Goal: Information Seeking & Learning: Learn about a topic

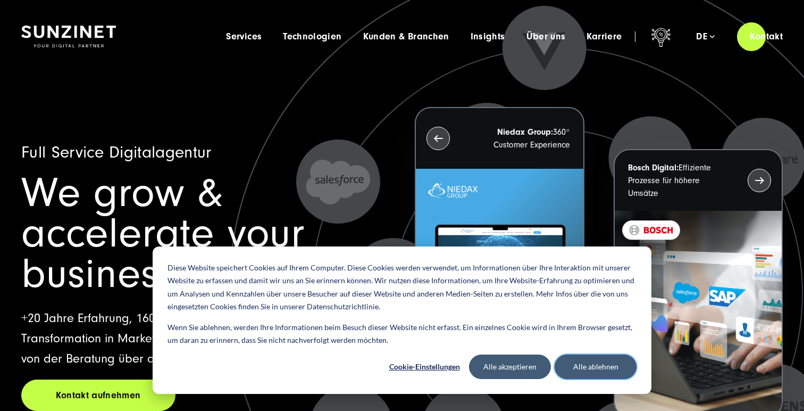
click at [598, 367] on button "Alle ablehnen" at bounding box center [596, 366] width 82 height 24
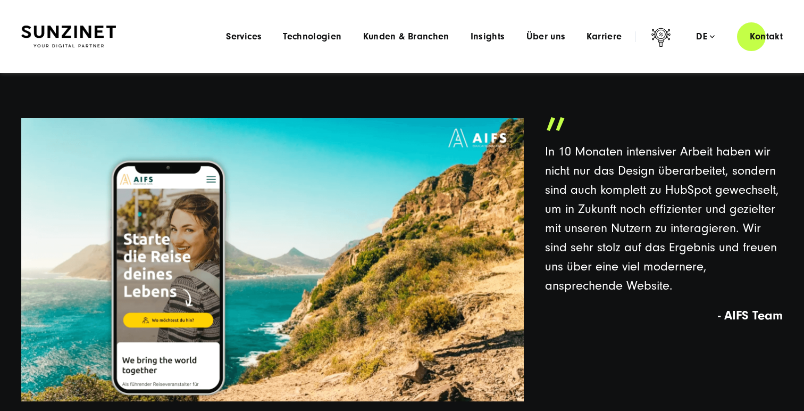
scroll to position [2312, 0]
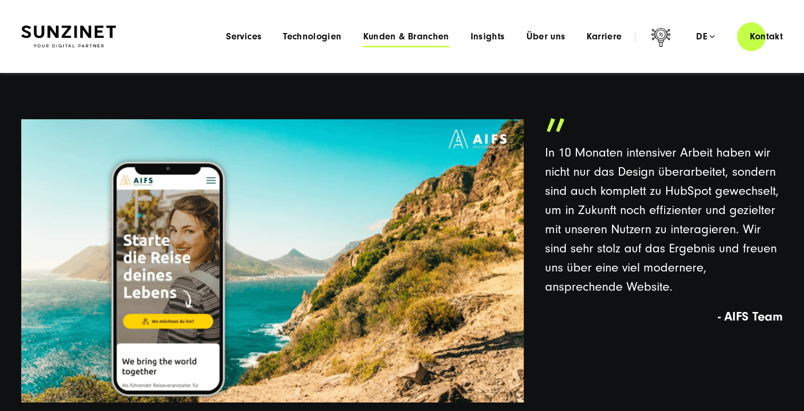
click at [406, 36] on span "Kunden & Branchen" at bounding box center [406, 36] width 86 height 11
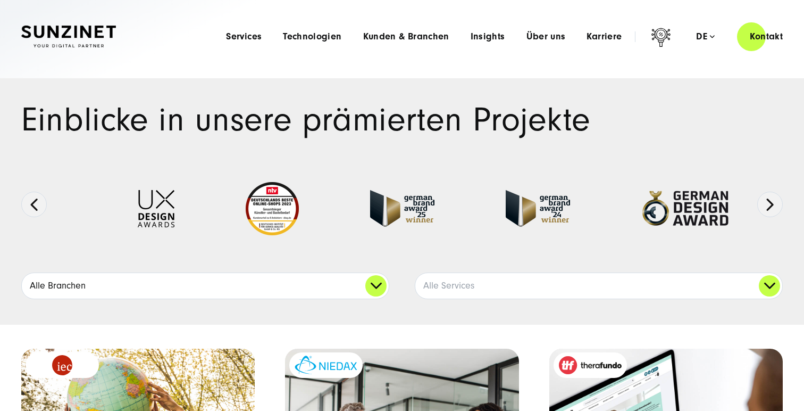
click at [376, 281] on link "Alle Branchen" at bounding box center [205, 286] width 367 height 26
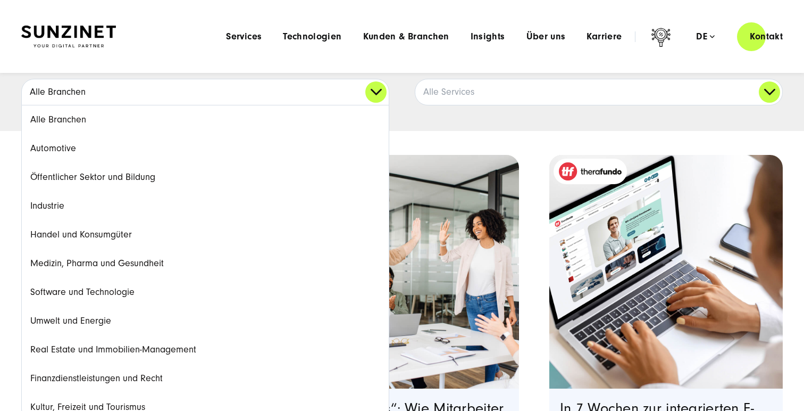
scroll to position [186, 0]
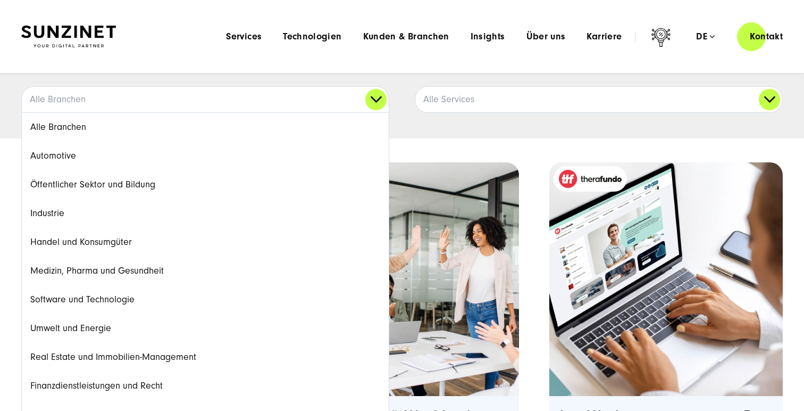
click at [403, 120] on div "Einblicke in unsere prämierten Projekte Ausgezeichnete Arbeiten:" at bounding box center [402, 15] width 804 height 246
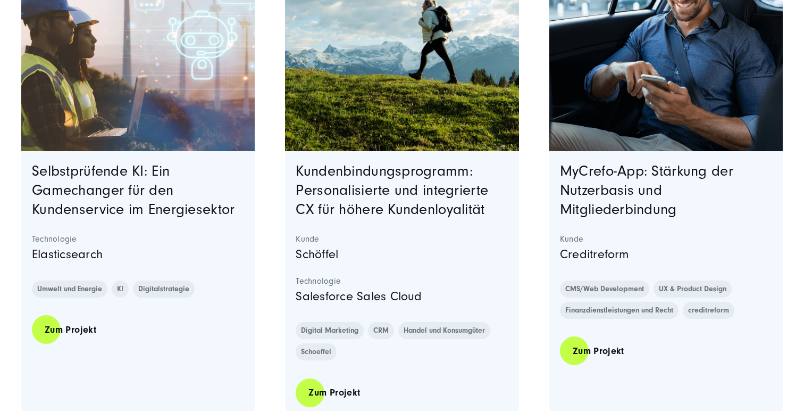
scroll to position [1585, 0]
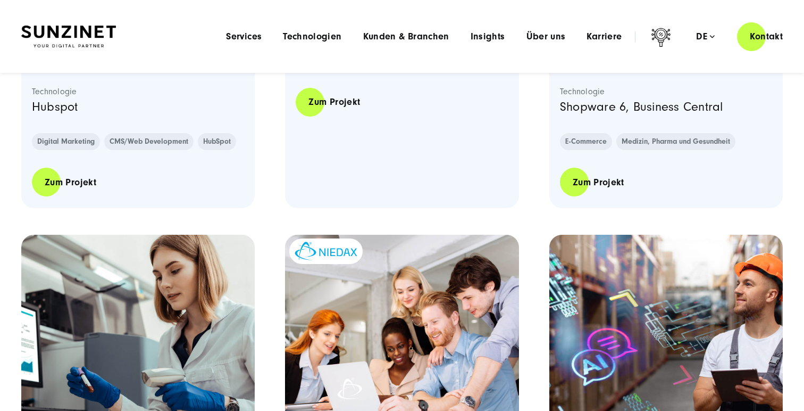
scroll to position [0, 0]
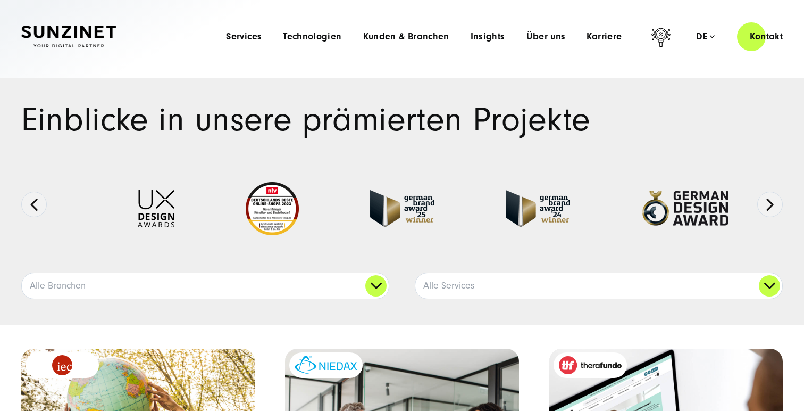
click at [155, 203] on img at bounding box center [156, 208] width 37 height 37
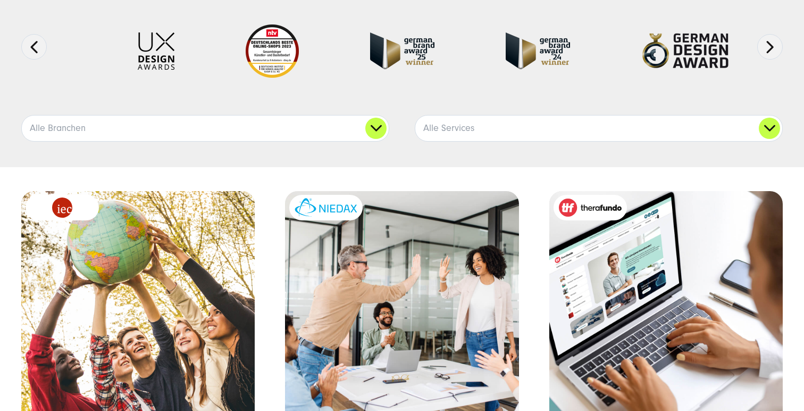
scroll to position [158, 0]
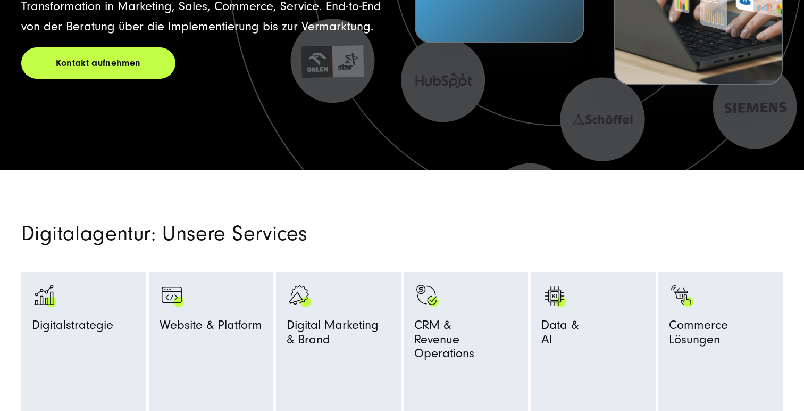
scroll to position [365, 0]
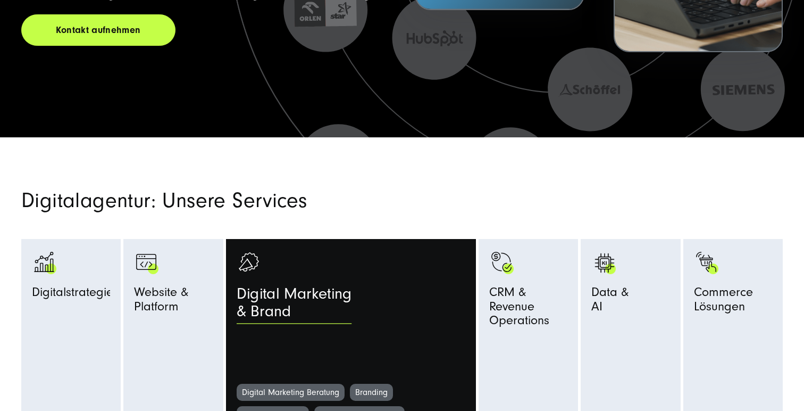
click at [361, 285] on link "Digital Marketing & Brand" at bounding box center [351, 316] width 229 height 134
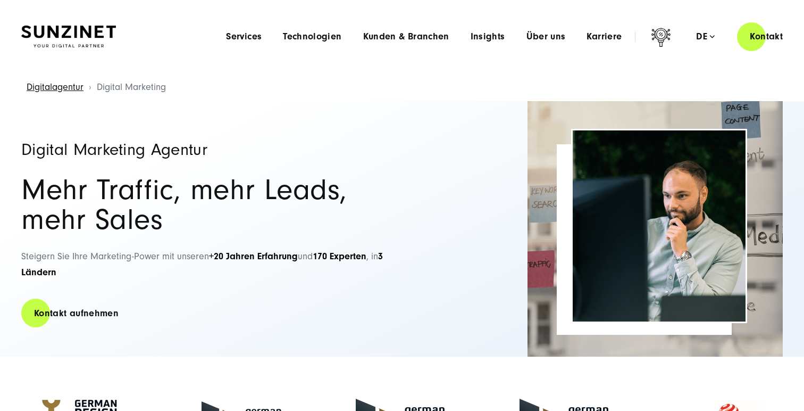
scroll to position [6, 0]
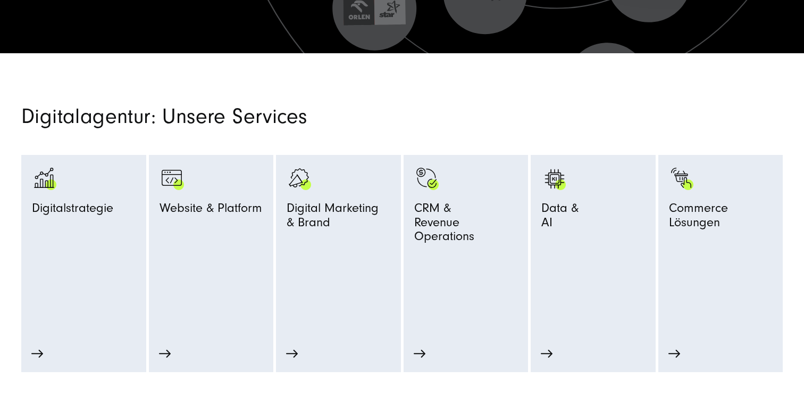
scroll to position [503, 0]
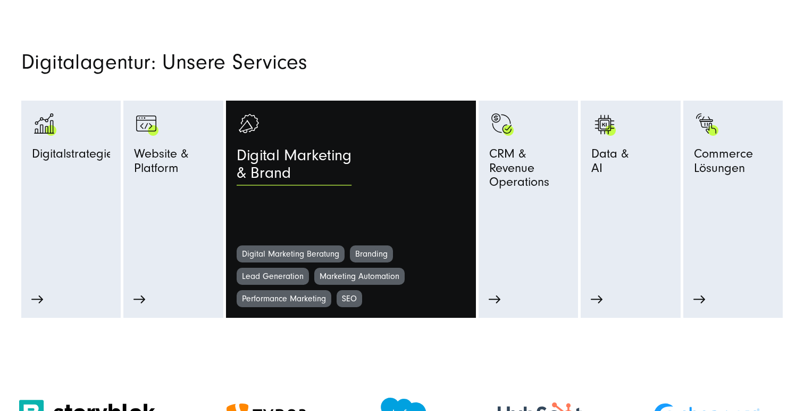
click at [358, 155] on div "Digital Marketing & Brand" at bounding box center [380, 167] width 286 height 41
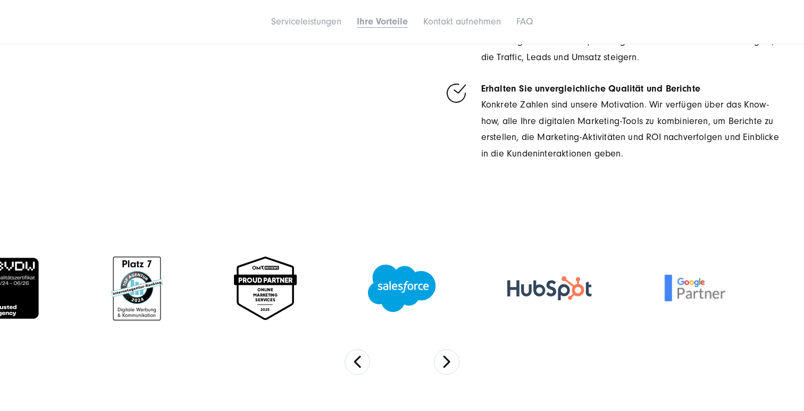
scroll to position [2799, 0]
